Goal: Information Seeking & Learning: Learn about a topic

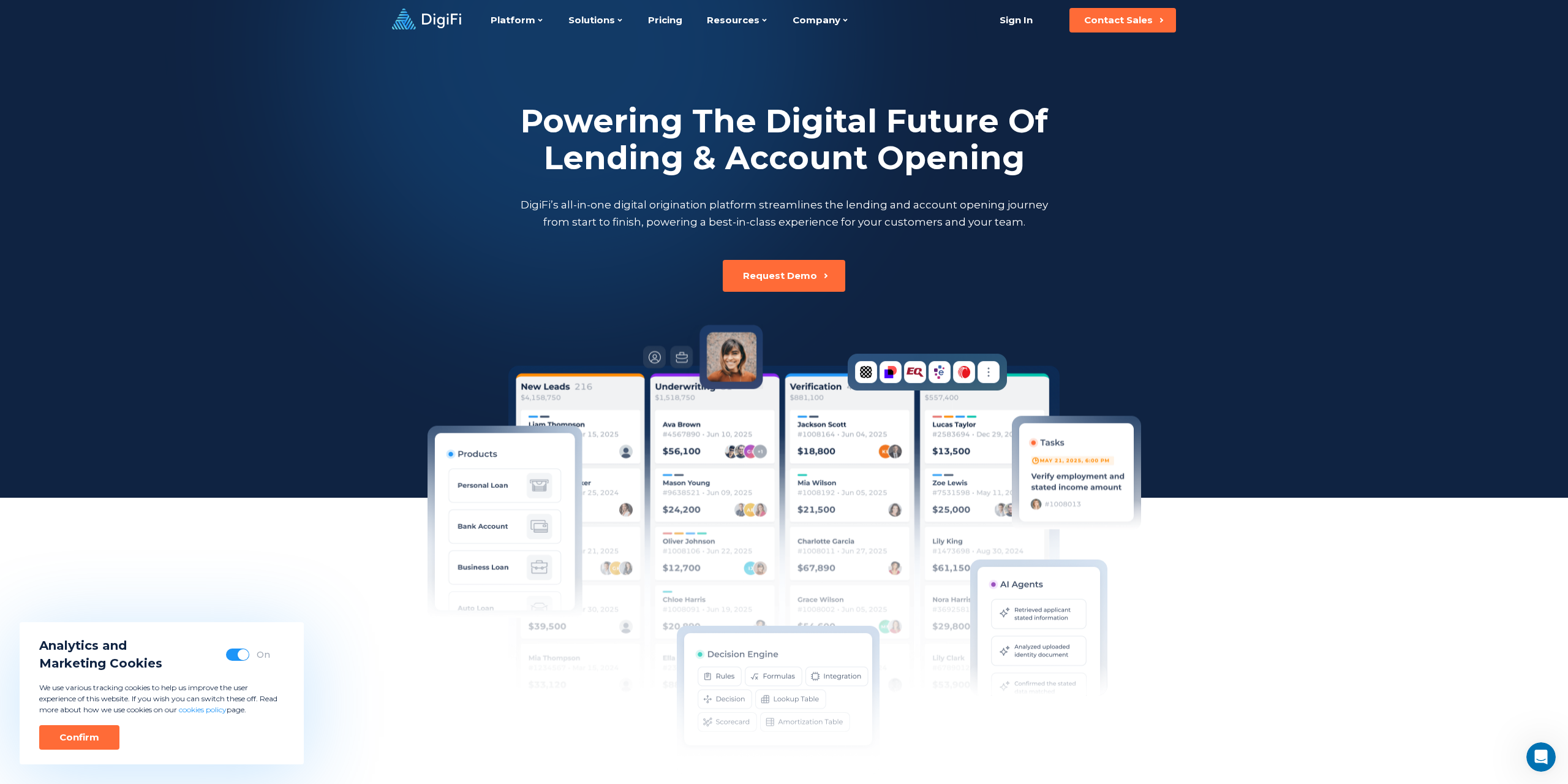
click at [765, 134] on h2 "Powering The Digital Future Of Lending & Account Opening" at bounding box center [784, 139] width 533 height 73
click at [730, 151] on h2 "Powering The Digital Future Of Lending & Account Opening" at bounding box center [784, 139] width 533 height 73
click at [780, 214] on p "DigiFi’s all-in-one digital origination platform streamlines the lending and ac…" at bounding box center [784, 214] width 533 height 34
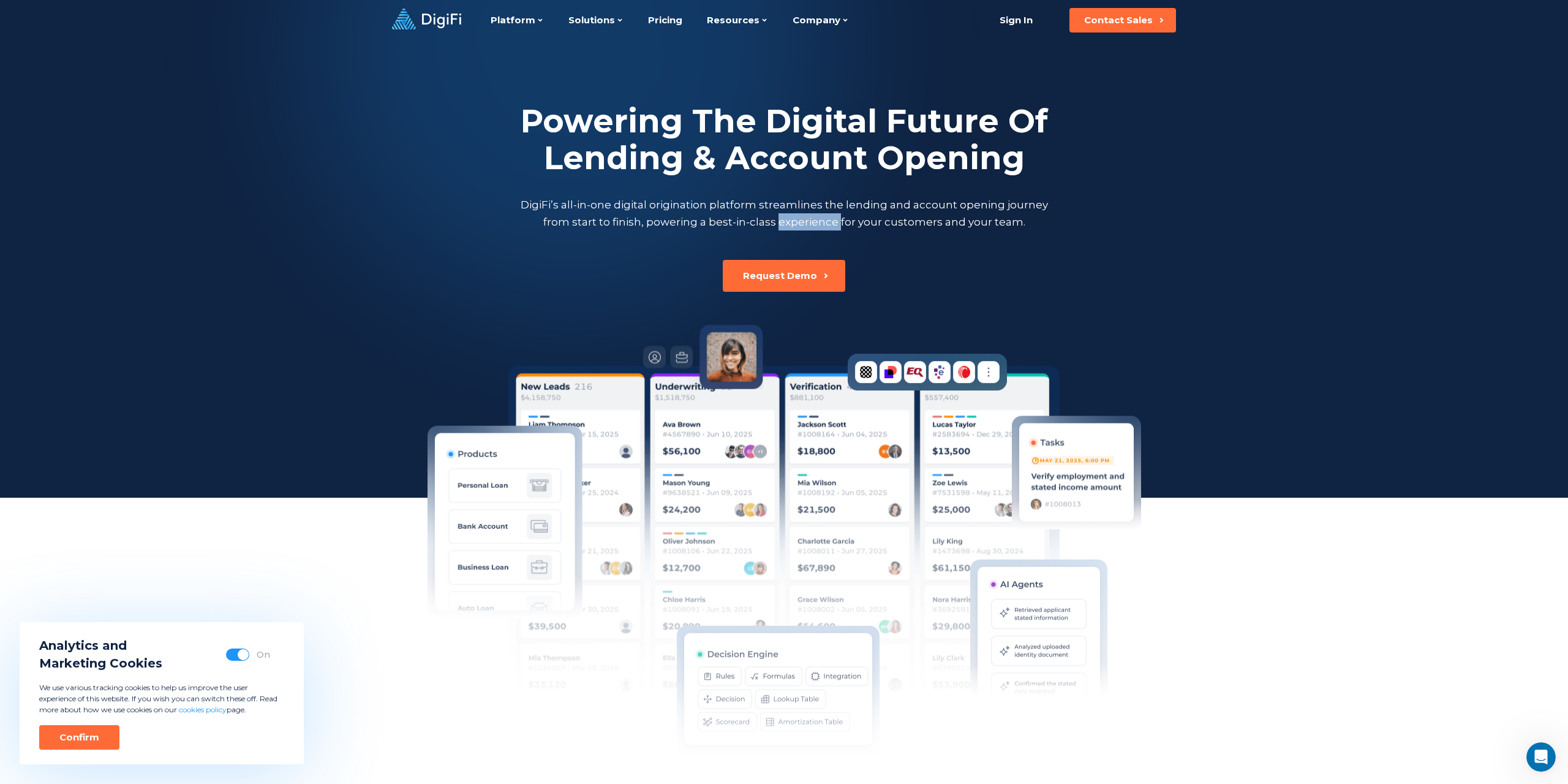
click at [780, 214] on p "DigiFi’s all-in-one digital origination platform streamlines the lending and ac…" at bounding box center [784, 214] width 533 height 34
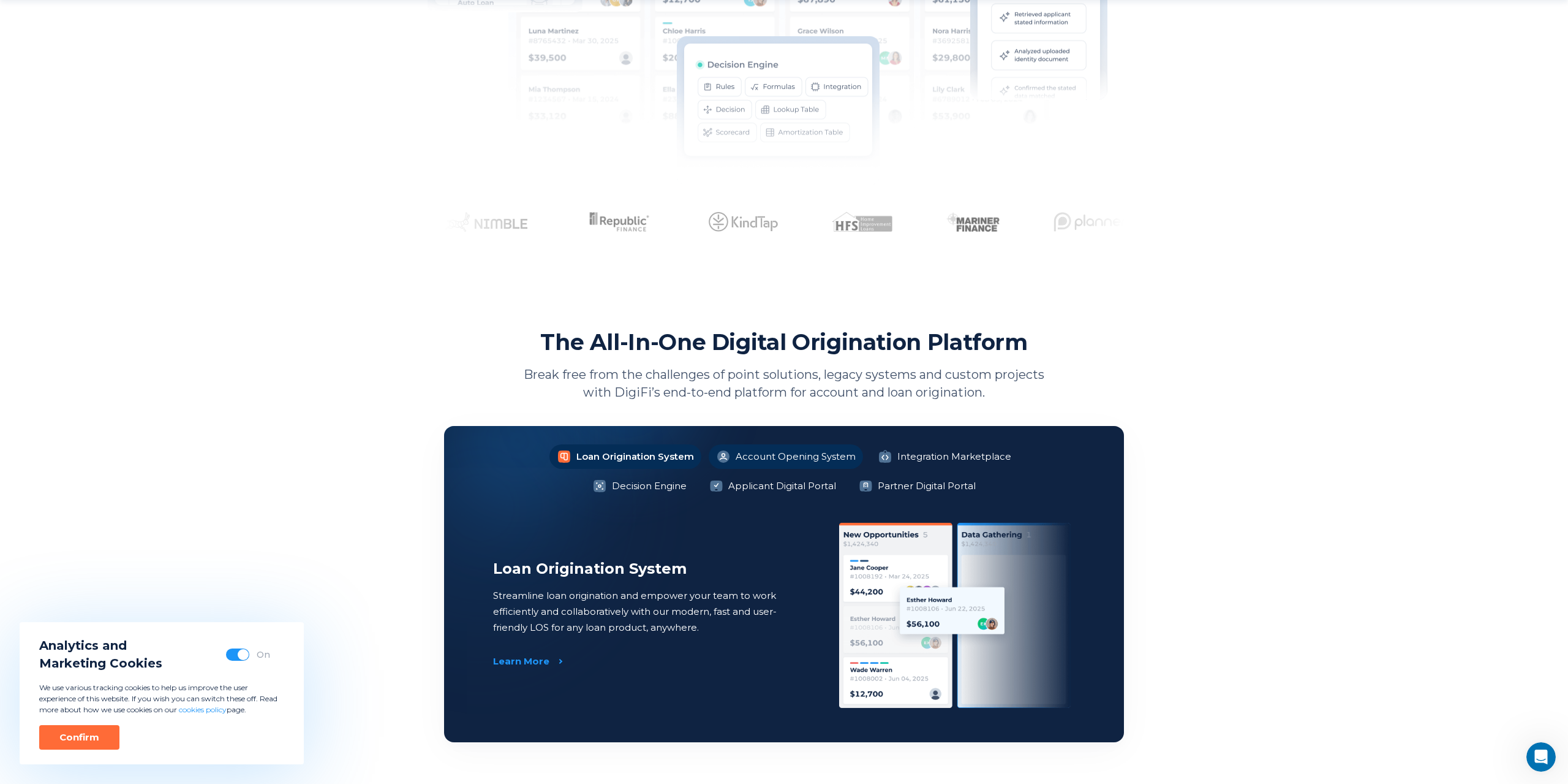
scroll to position [626, 0]
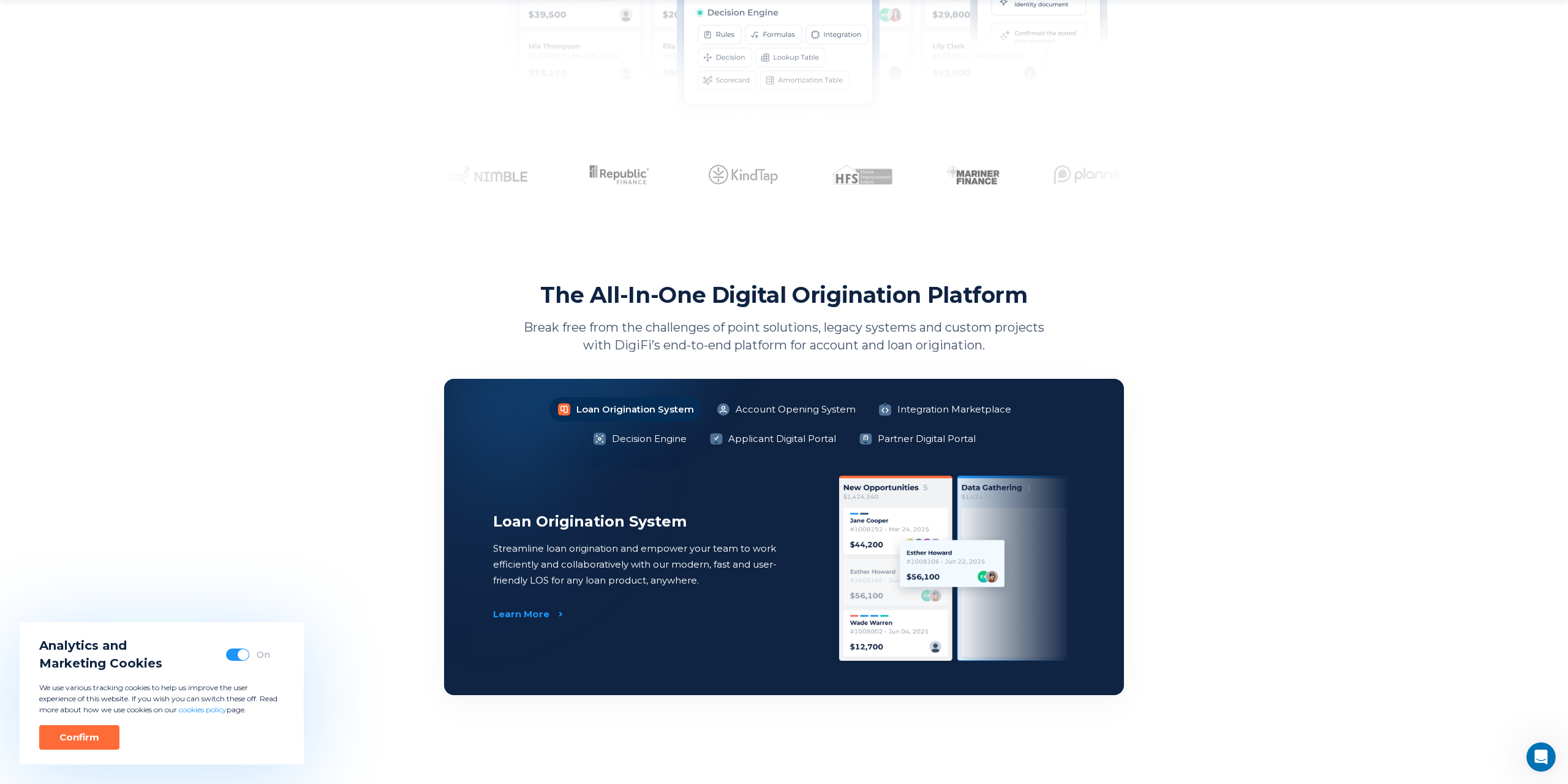
click at [731, 301] on h2 "The All-In-One Digital Origination Platform" at bounding box center [784, 294] width 488 height 28
drag, startPoint x: 620, startPoint y: 297, endPoint x: 539, endPoint y: 296, distance: 81.0
click at [620, 297] on h2 "The All-In-One Digital Origination Platform" at bounding box center [784, 294] width 488 height 28
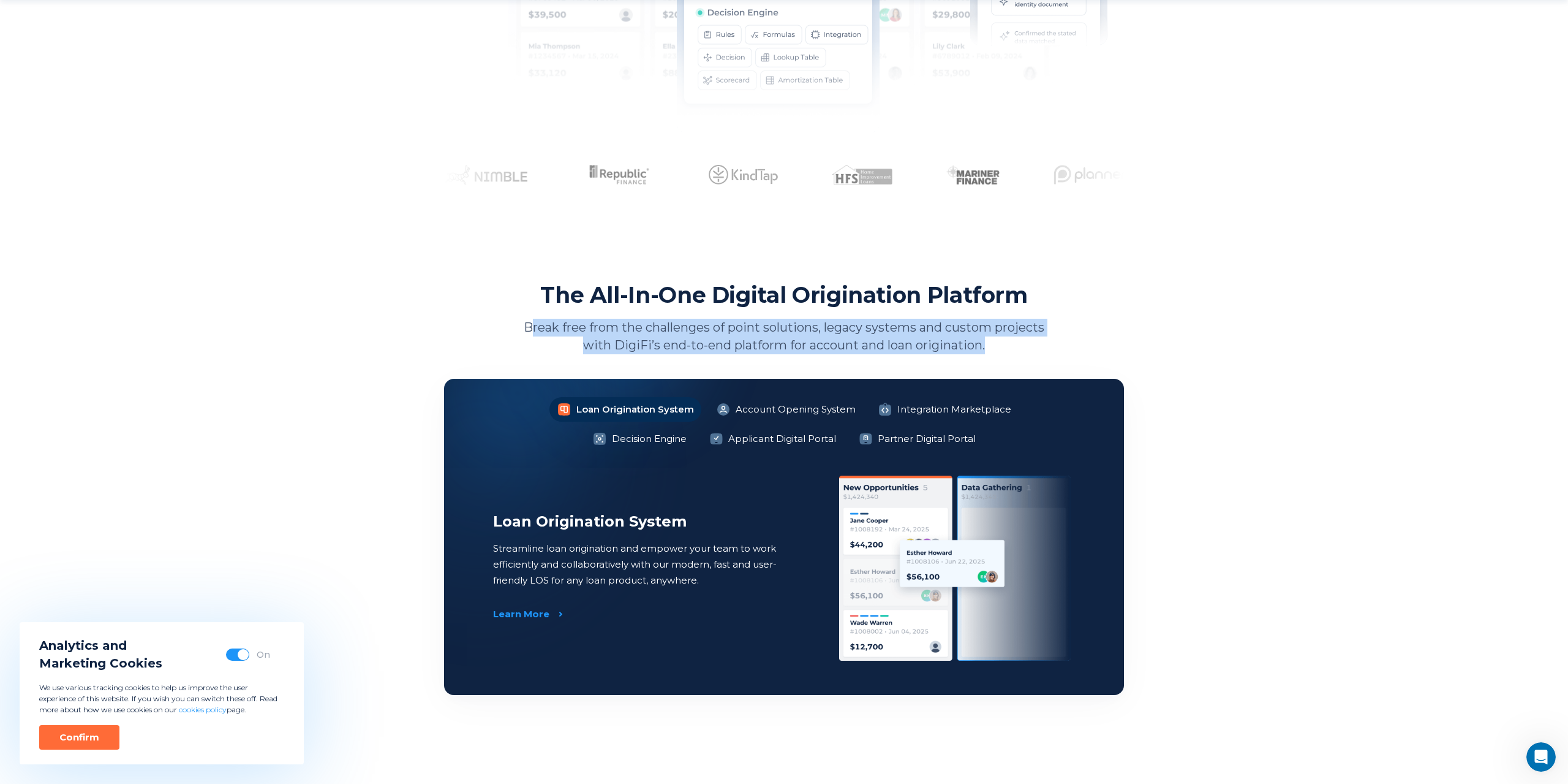
drag, startPoint x: 589, startPoint y: 302, endPoint x: 1001, endPoint y: 349, distance: 414.7
click at [1003, 350] on div "The All-In-One Digital Origination Platform Break free from the challenges of p…" at bounding box center [784, 317] width 680 height 73
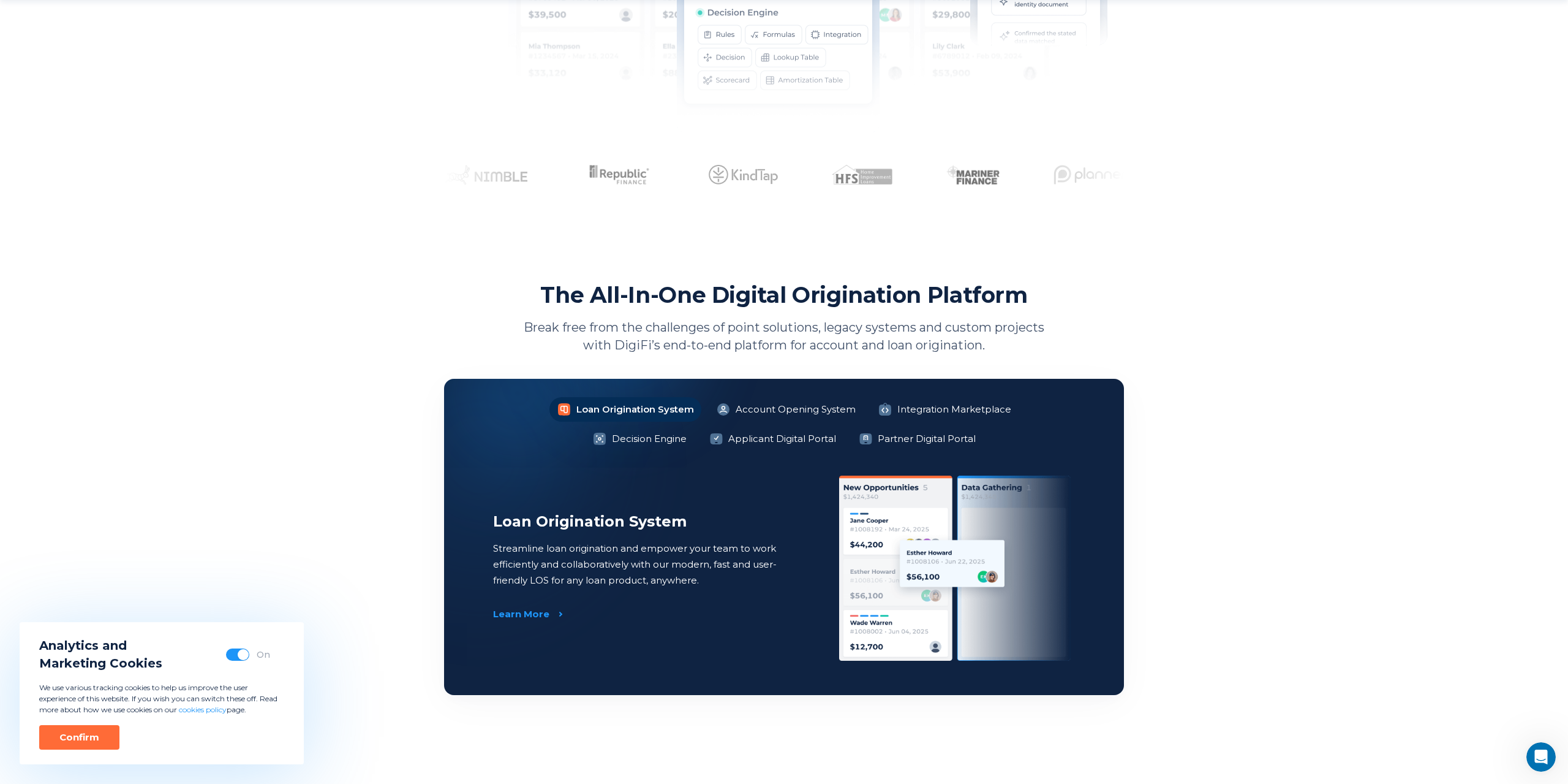
click at [995, 347] on p "Break free from the challenges of point solutions, legacy systems and custom pr…" at bounding box center [784, 336] width 533 height 35
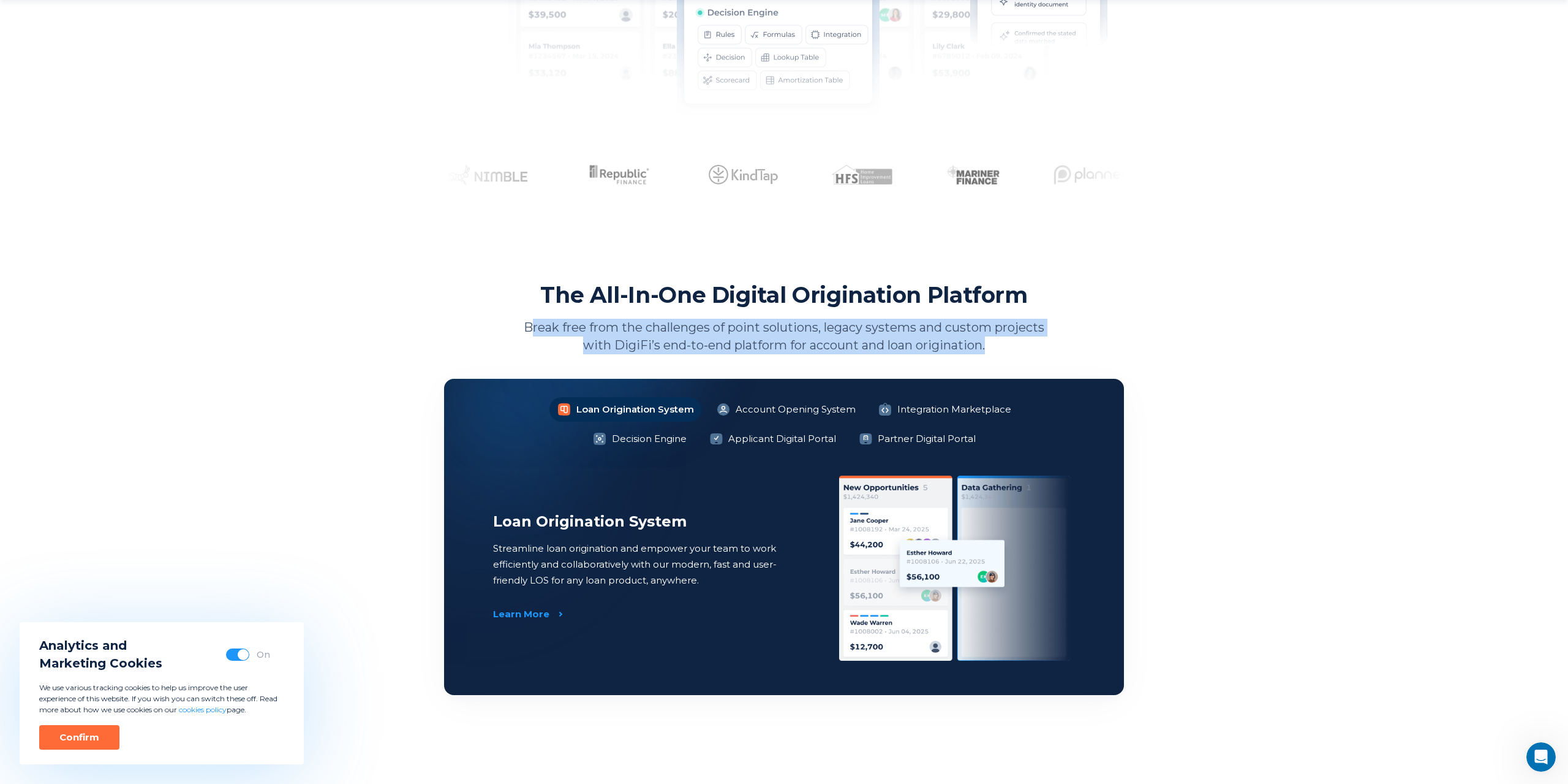
drag, startPoint x: 1001, startPoint y: 348, endPoint x: 533, endPoint y: 294, distance: 471.1
click at [532, 294] on div "The All-In-One Digital Origination Platform Break free from the challenges of p…" at bounding box center [784, 317] width 680 height 73
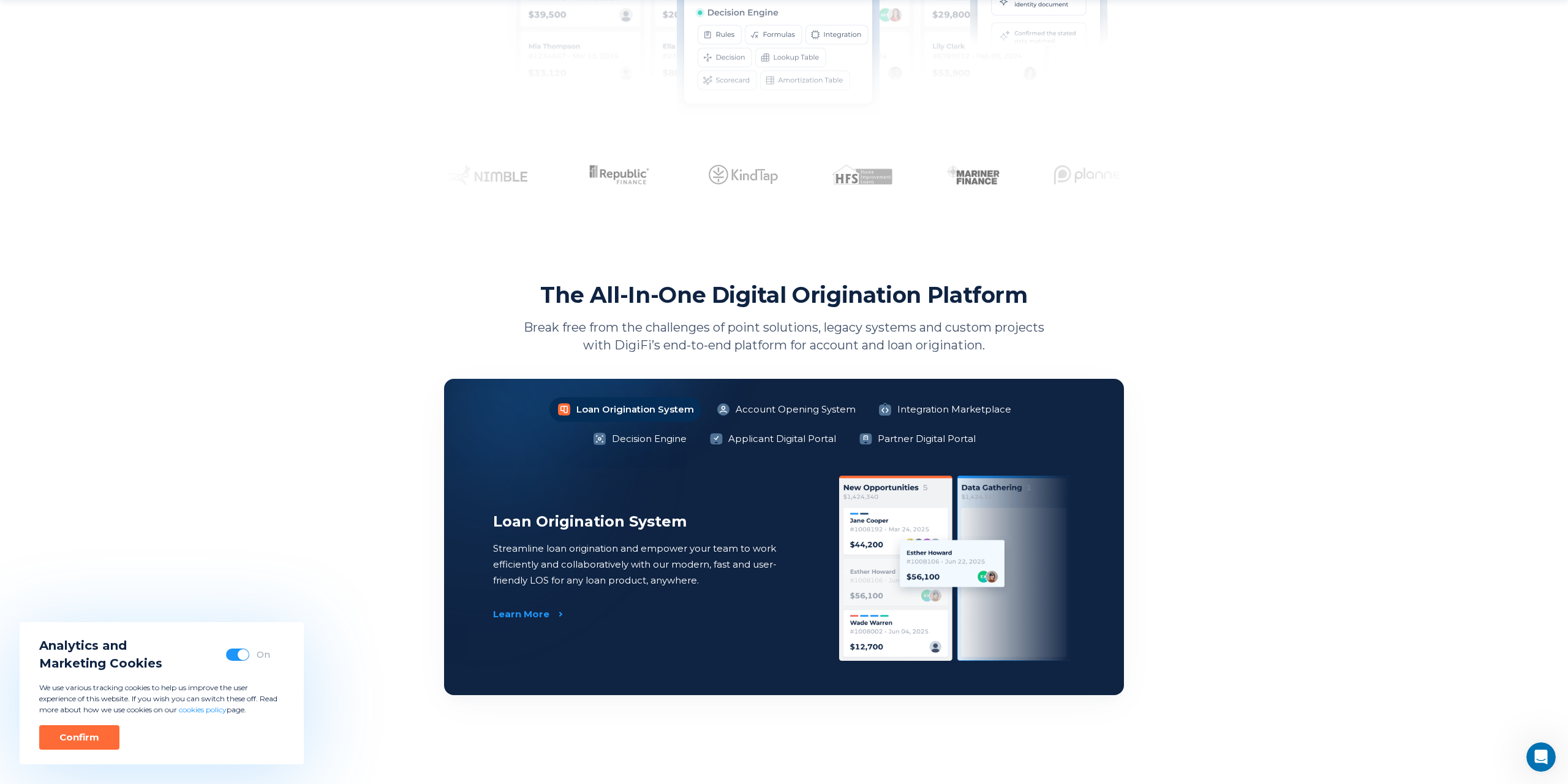
click at [537, 294] on div "The All-In-One Digital Origination Platform Break free from the challenges of p…" at bounding box center [784, 317] width 680 height 73
click at [539, 294] on div "The All-In-One Digital Origination Platform Break free from the challenges of p…" at bounding box center [784, 317] width 680 height 73
click at [539, 290] on div "The All-In-One Digital Origination Platform Break free from the challenges of p…" at bounding box center [784, 317] width 680 height 73
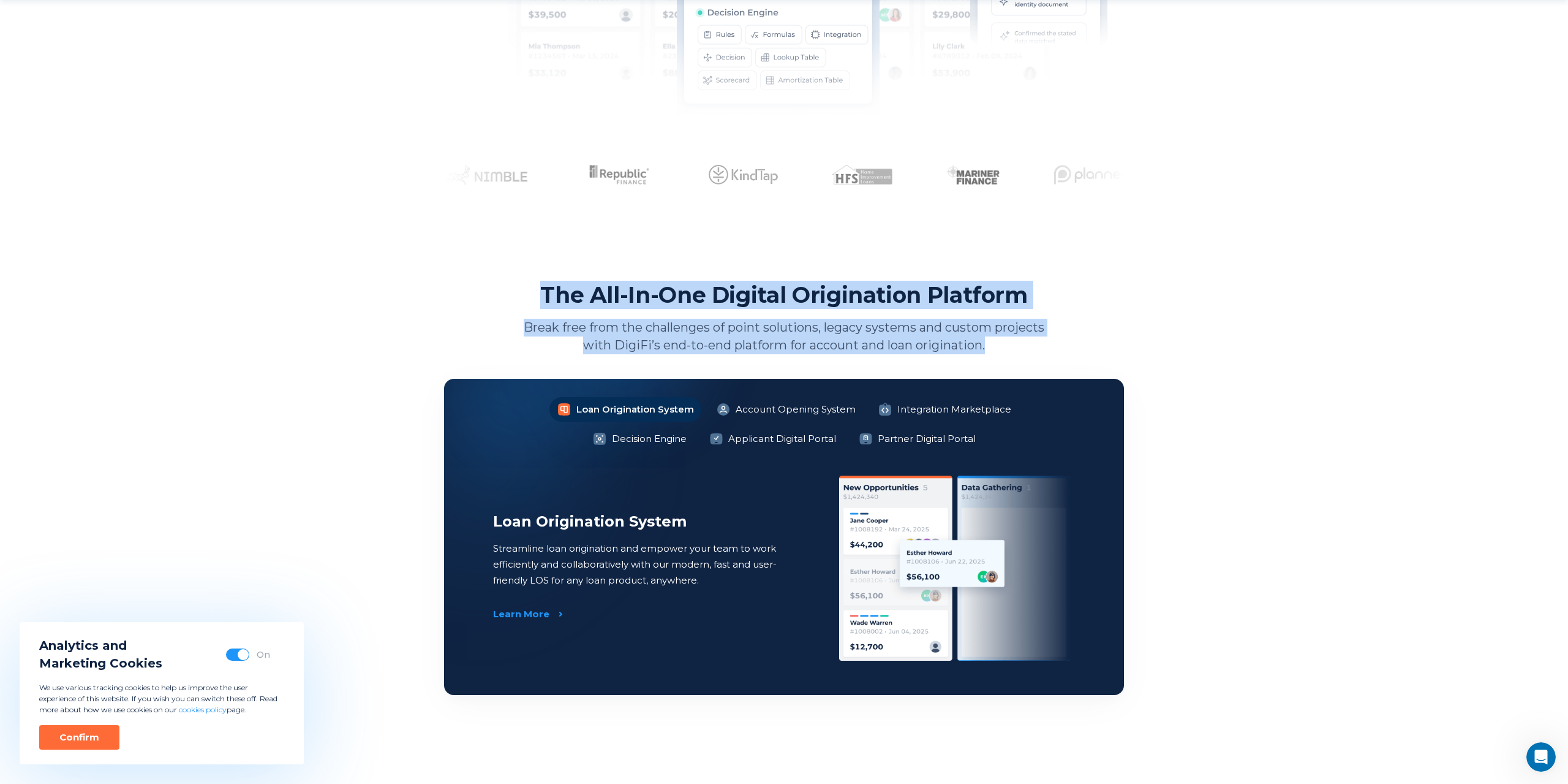
drag, startPoint x: 547, startPoint y: 291, endPoint x: 1029, endPoint y: 347, distance: 485.2
click at [1053, 353] on div "The All-In-One Digital Origination Platform Break free from the challenges of p…" at bounding box center [784, 317] width 680 height 73
click at [961, 335] on p "Break free from the challenges of point solutions, legacy systems and custom pr…" at bounding box center [784, 336] width 533 height 35
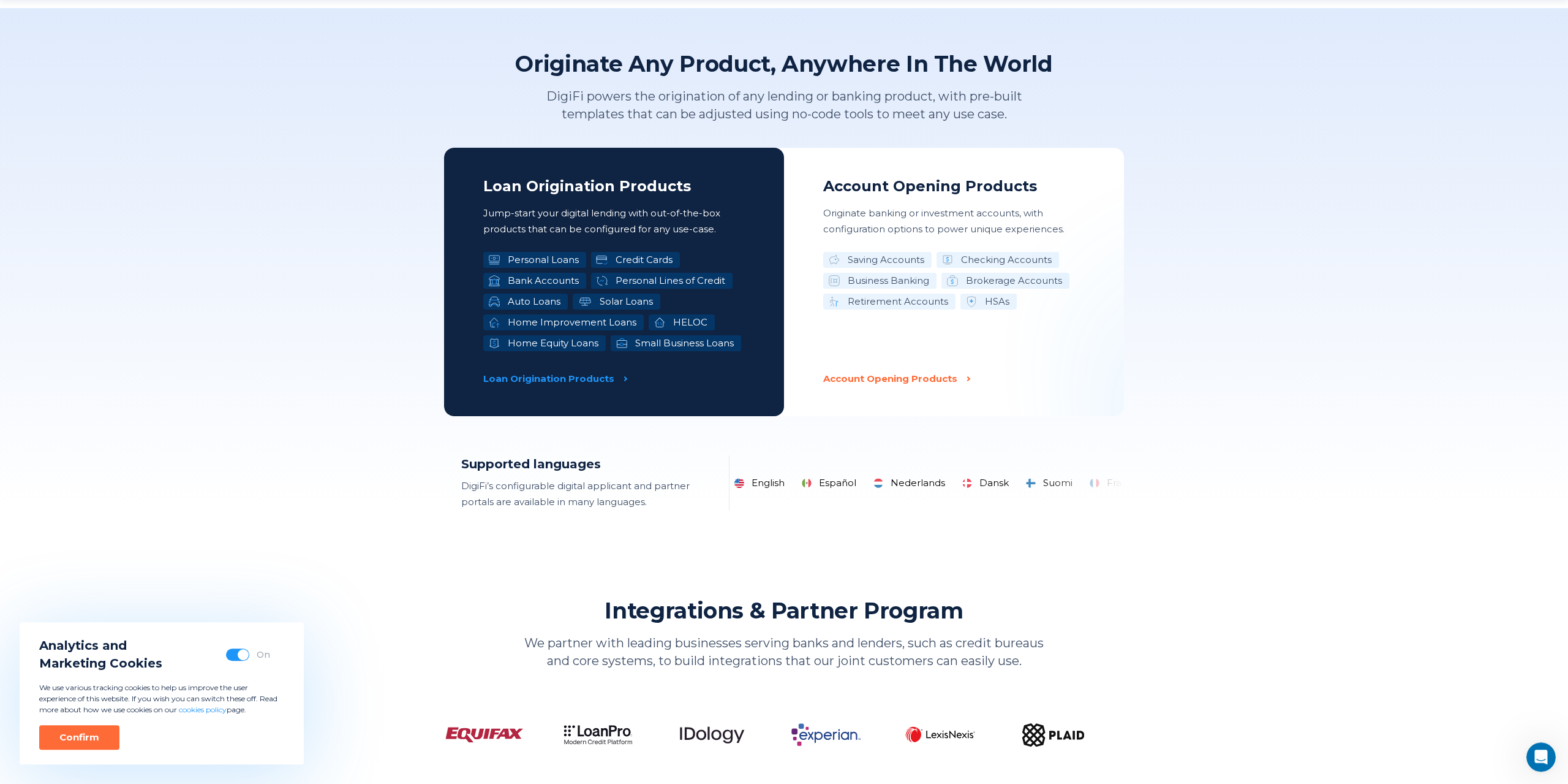
scroll to position [3127, 0]
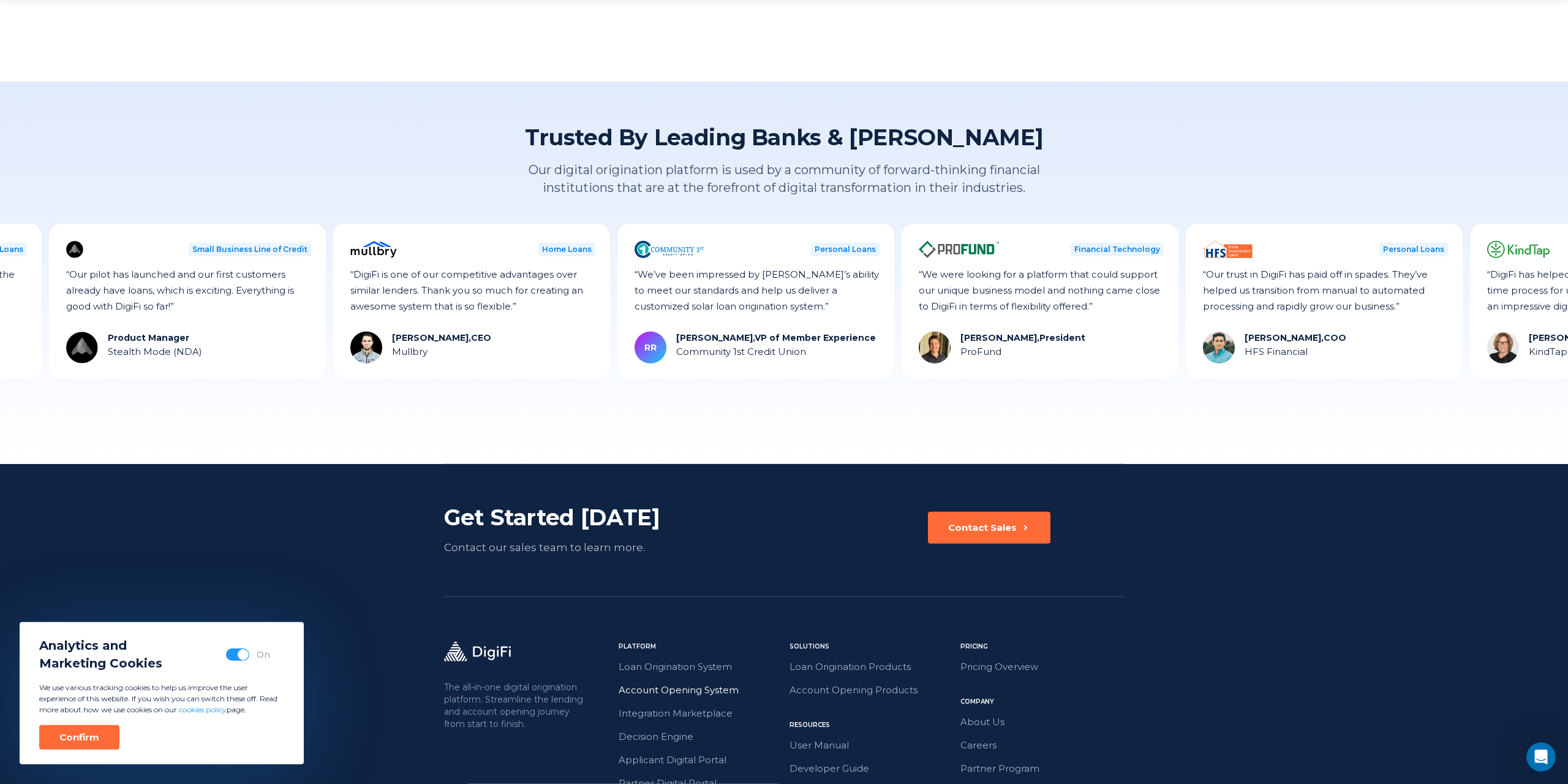
drag, startPoint x: 782, startPoint y: 352, endPoint x: 774, endPoint y: 578, distance: 226.1
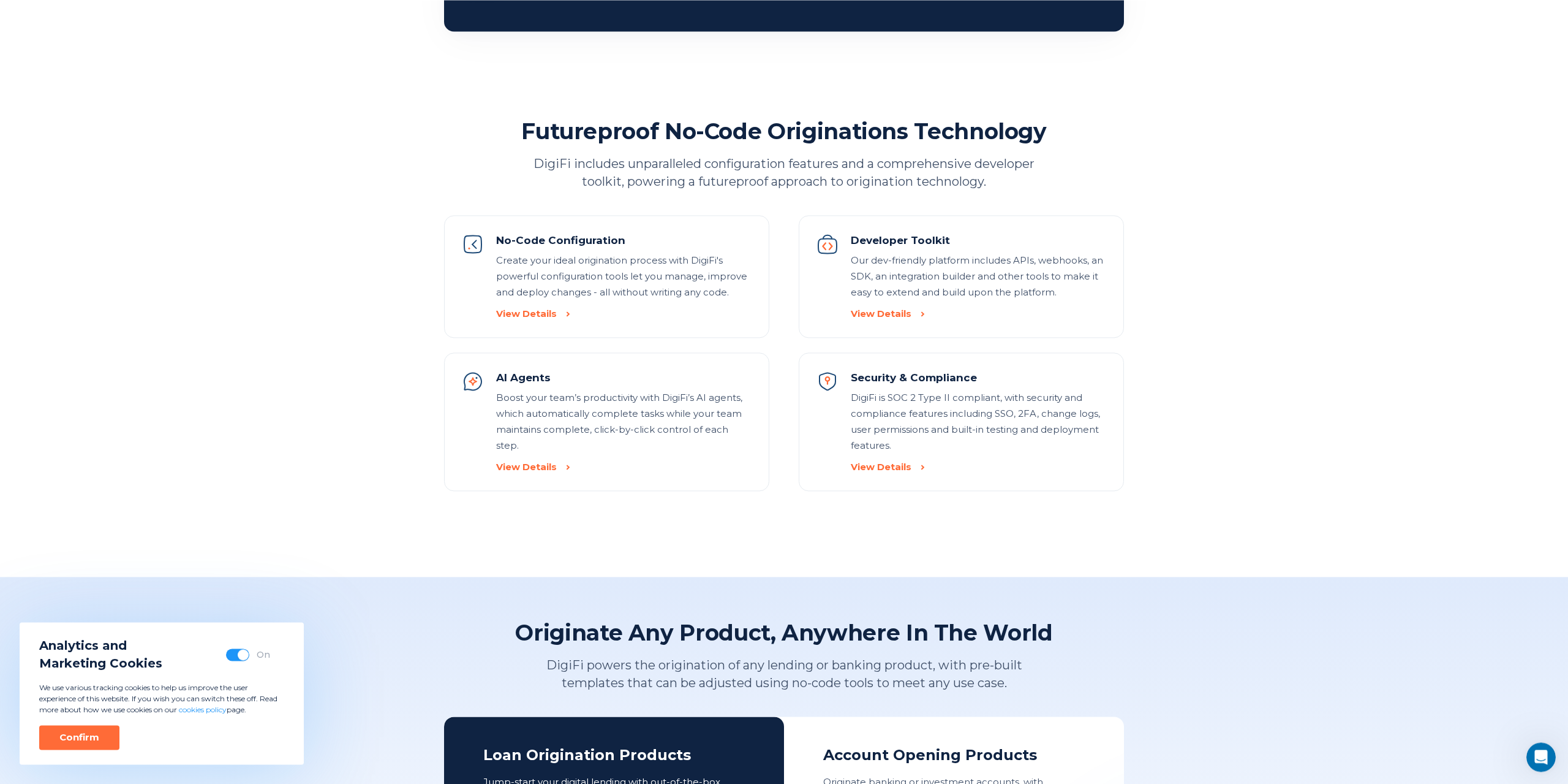
scroll to position [0, 0]
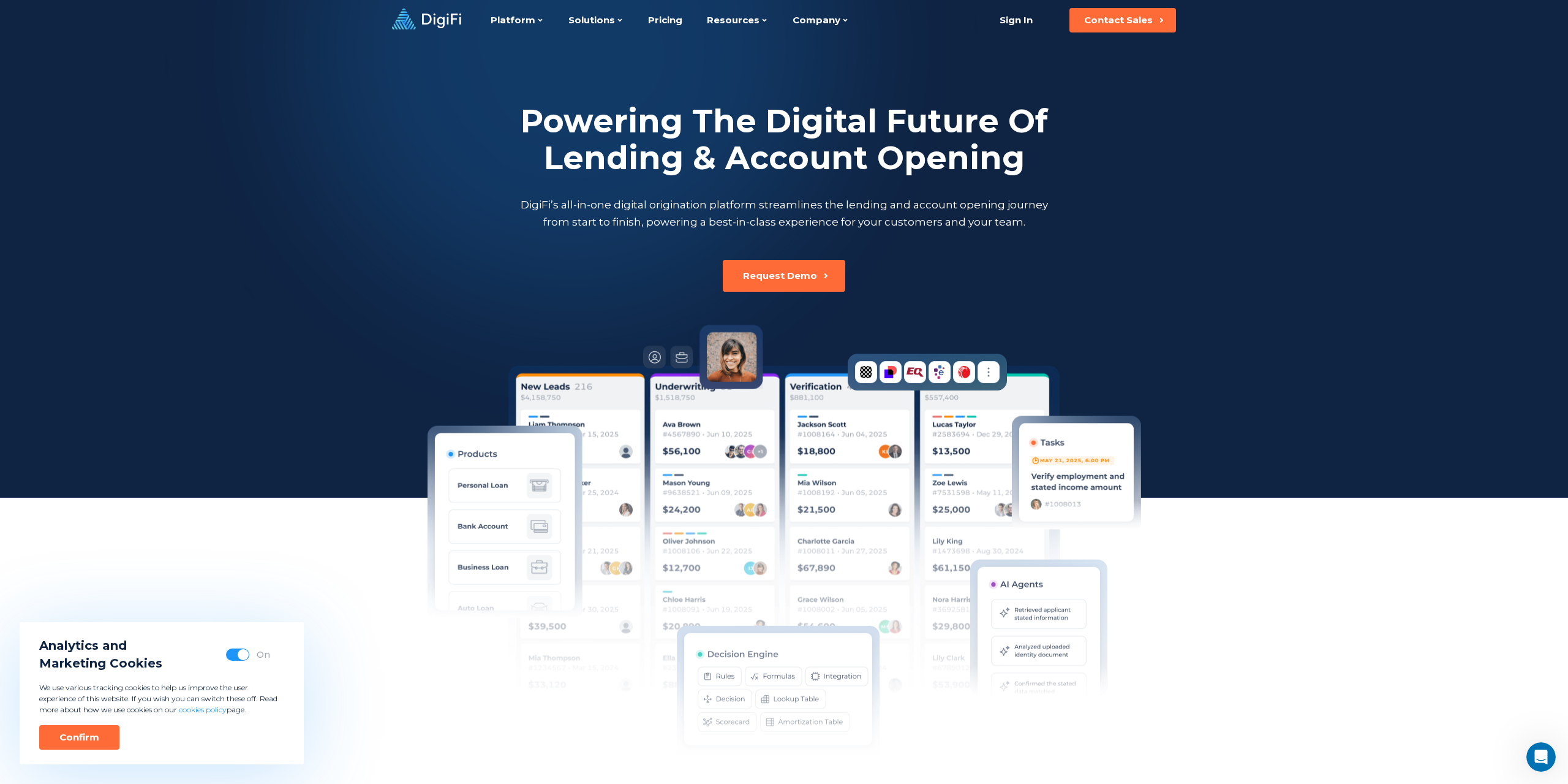
drag, startPoint x: 1145, startPoint y: 578, endPoint x: 795, endPoint y: 52, distance: 631.8
